Goal: Find specific page/section: Find specific page/section

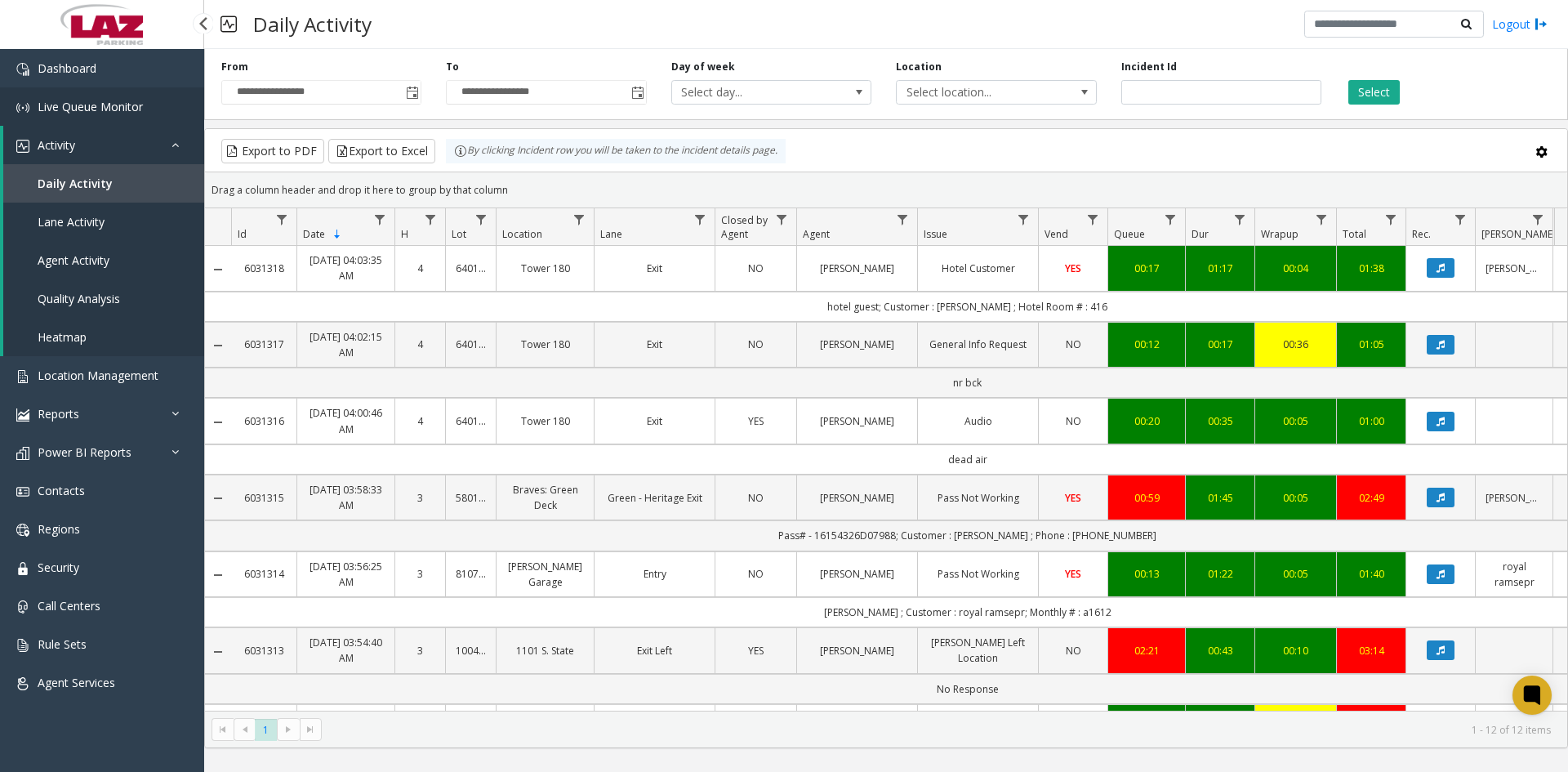
click at [81, 113] on span "Live Queue Monitor" at bounding box center [89, 107] width 105 height 16
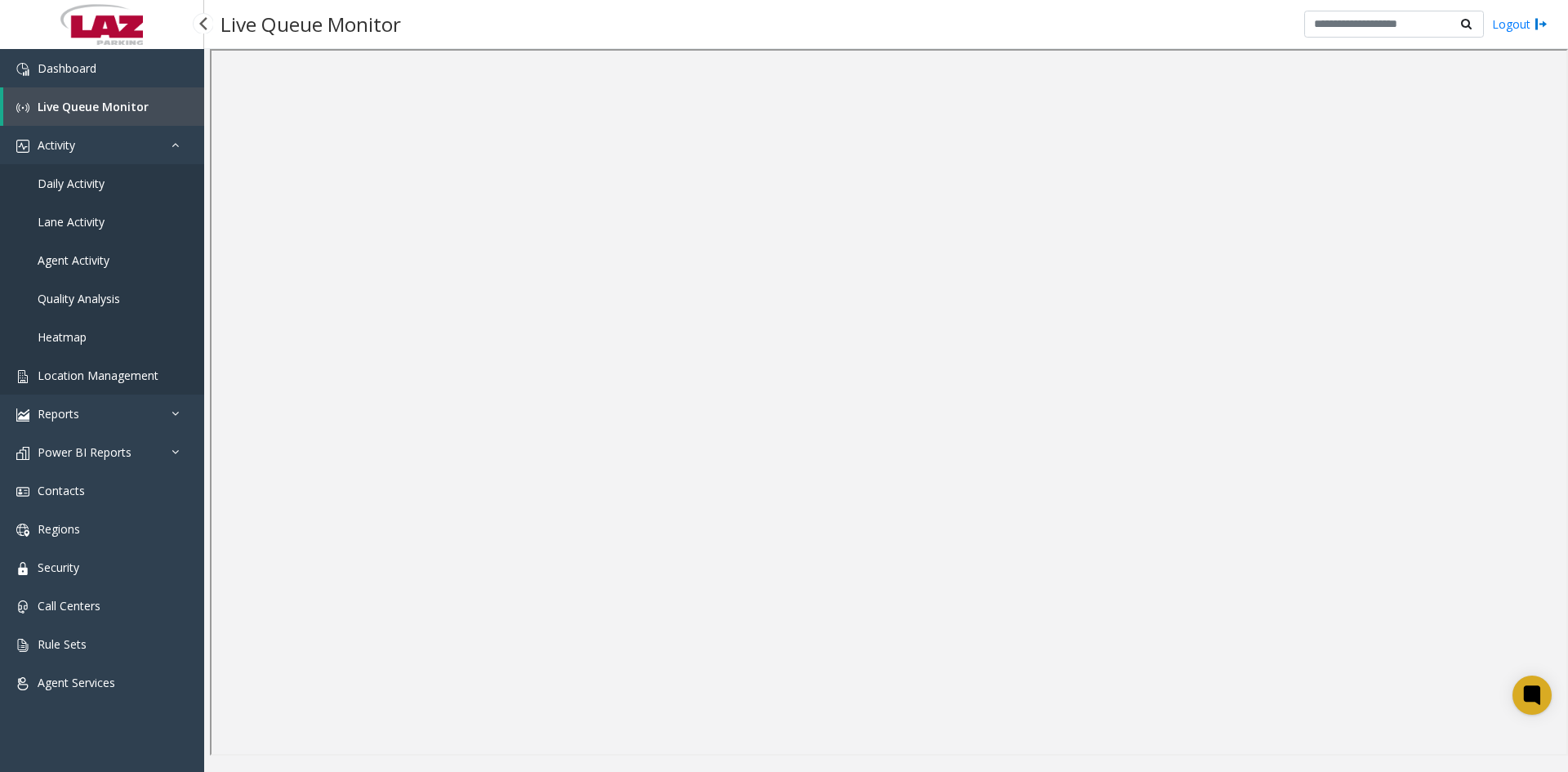
click at [87, 379] on span "Location Management" at bounding box center [97, 375] width 121 height 16
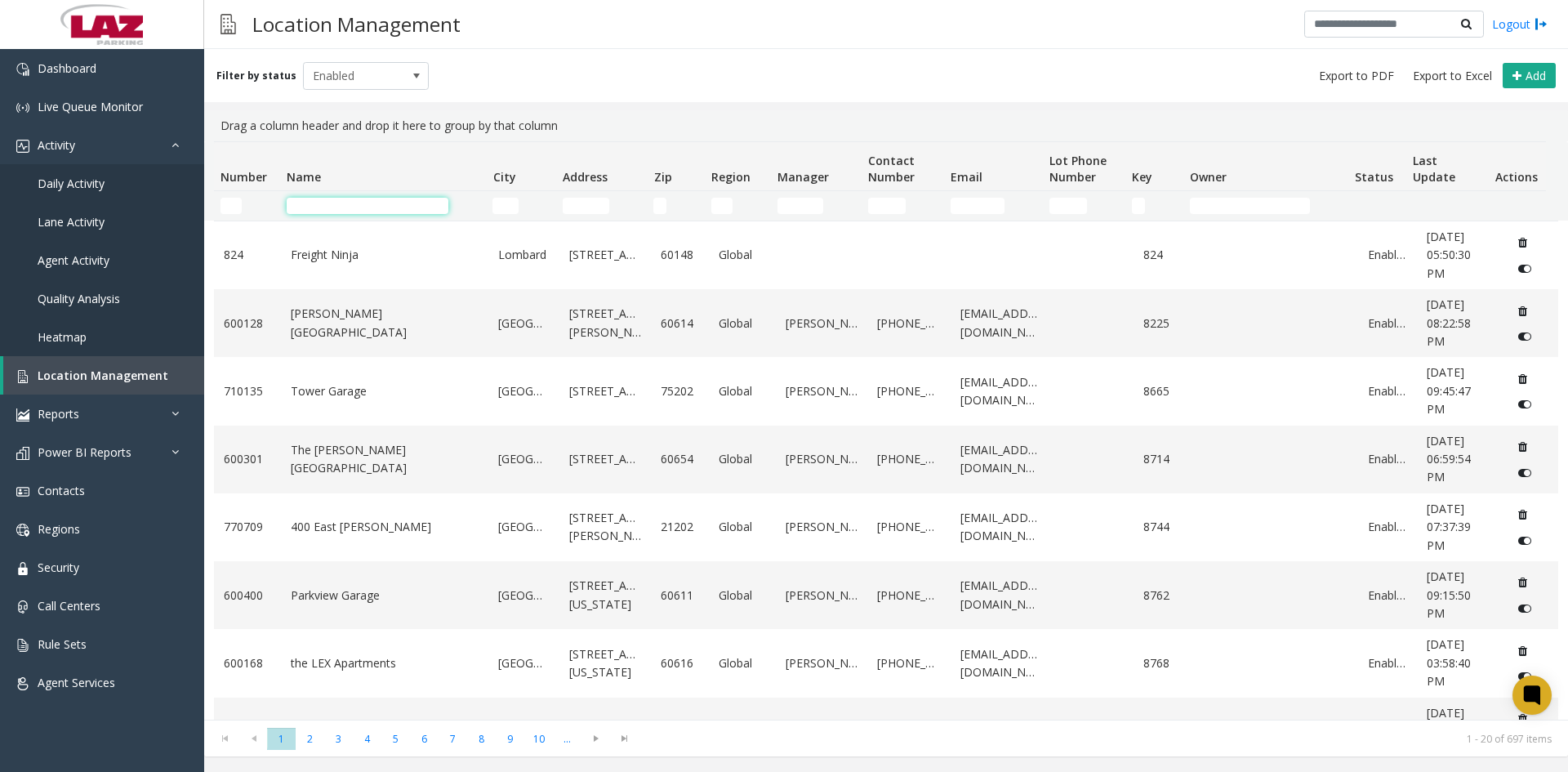
click at [395, 208] on input "Name Filter" at bounding box center [367, 205] width 162 height 17
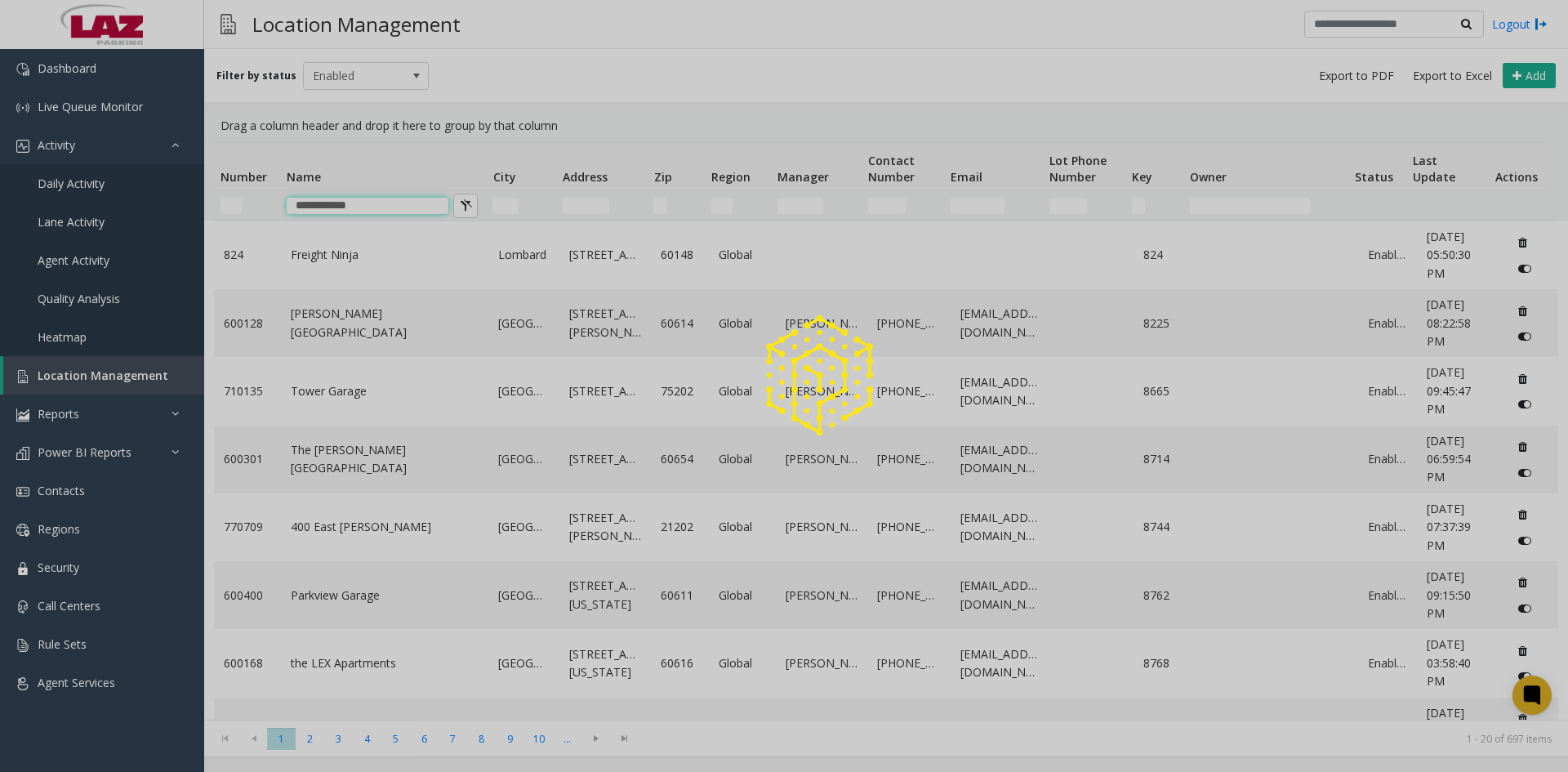
type input "**********"
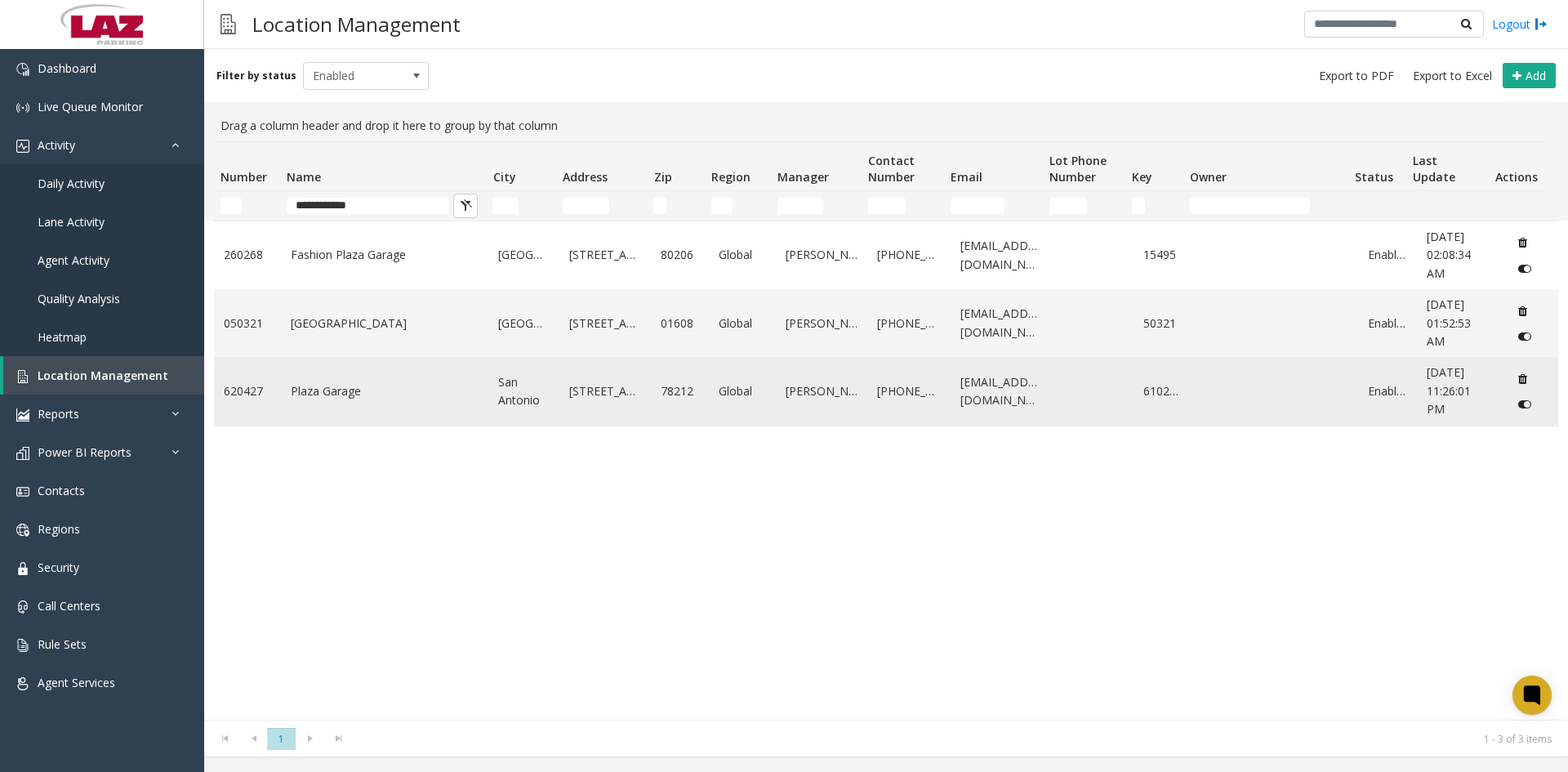
click at [313, 382] on link "Plaza Garage" at bounding box center [385, 391] width 189 height 18
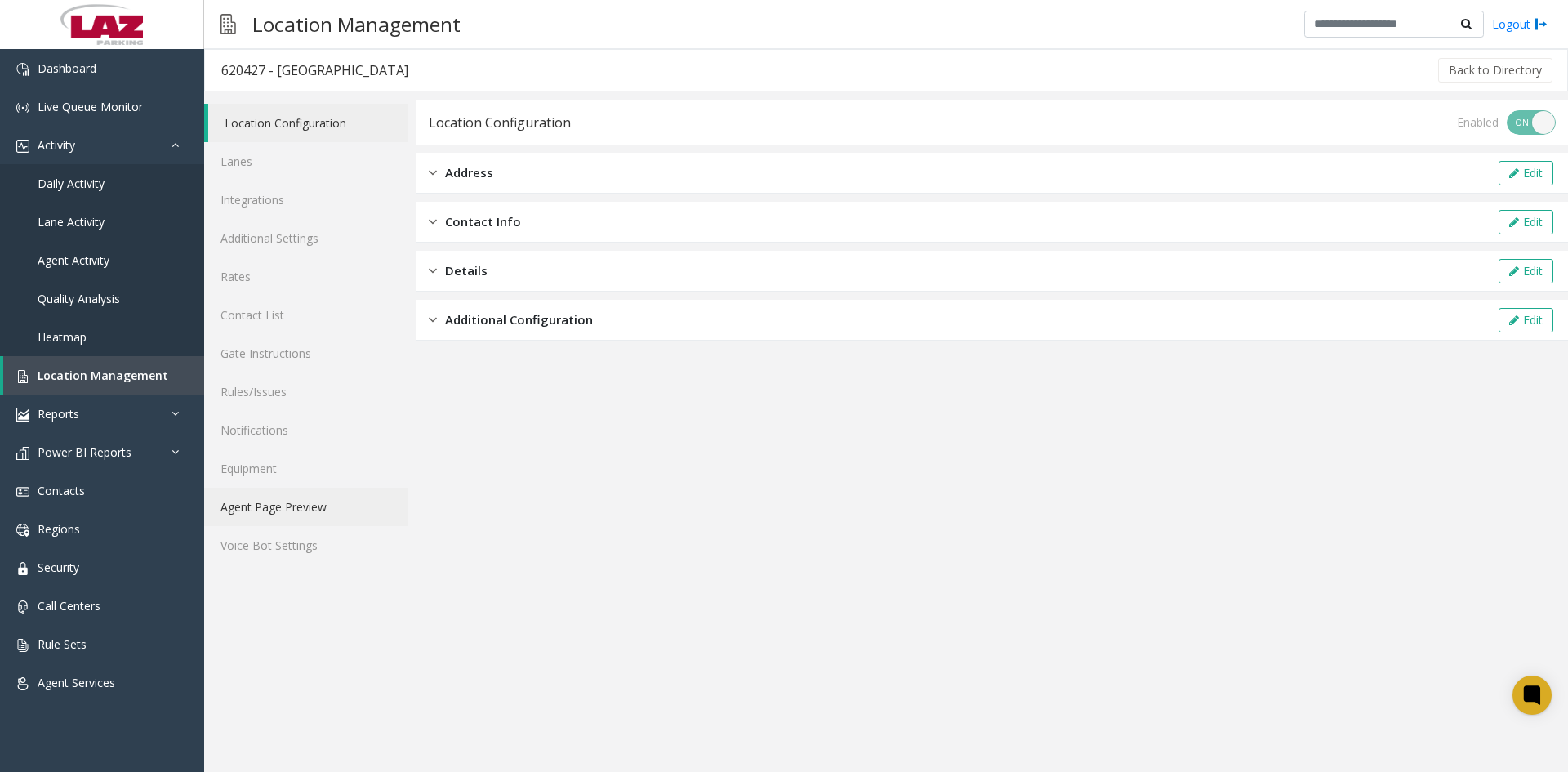
click at [251, 511] on link "Agent Page Preview" at bounding box center [306, 506] width 203 height 38
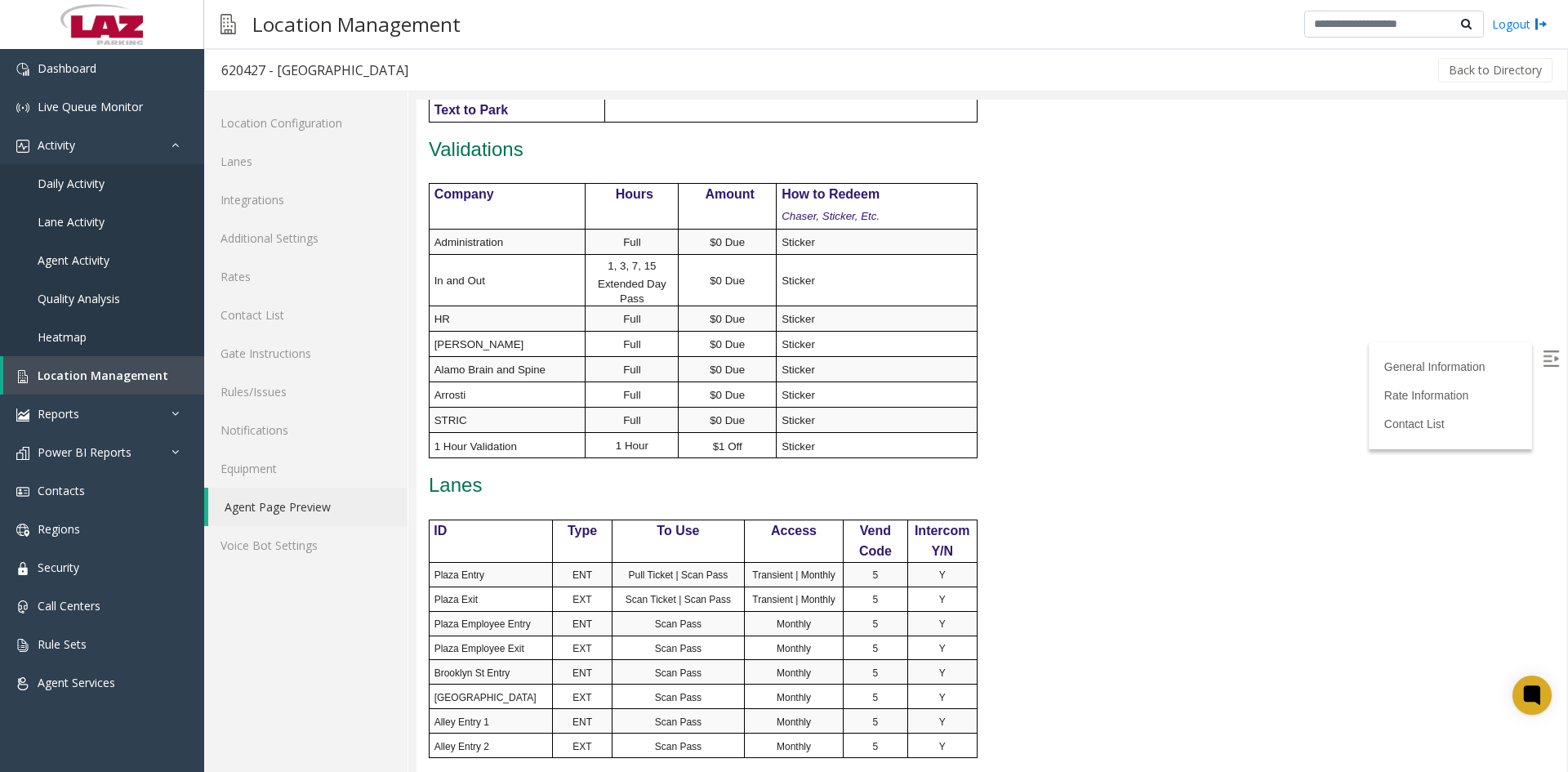
scroll to position [735, 0]
